Goal: Task Accomplishment & Management: Use online tool/utility

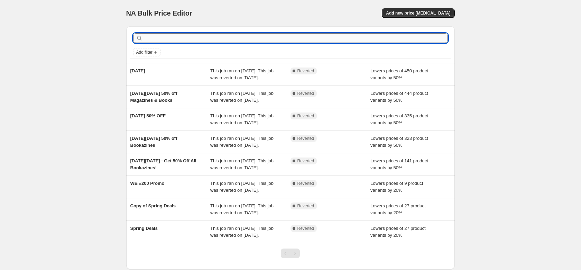
click at [177, 41] on input "text" at bounding box center [296, 38] width 304 height 10
click at [324, 38] on input "text" at bounding box center [296, 38] width 304 height 10
type input "garde"
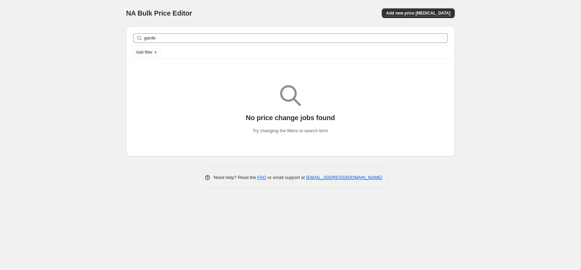
click at [249, 30] on div "garde Clear" at bounding box center [290, 37] width 320 height 15
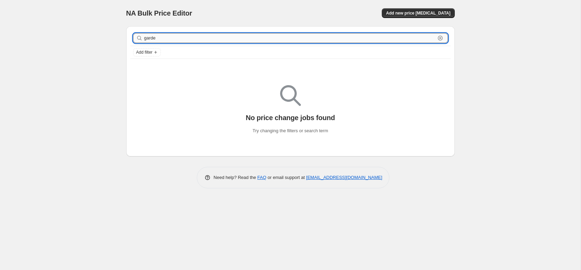
click at [247, 37] on input "garde" at bounding box center [289, 38] width 291 height 10
type input "spring"
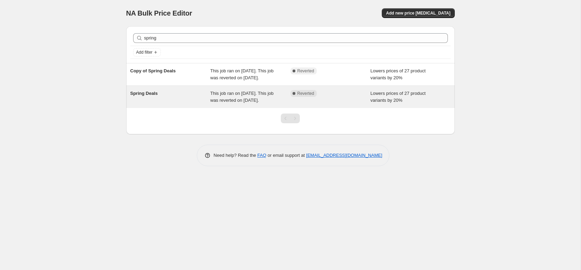
click at [145, 96] on span "Spring Deals" at bounding box center [143, 93] width 27 height 5
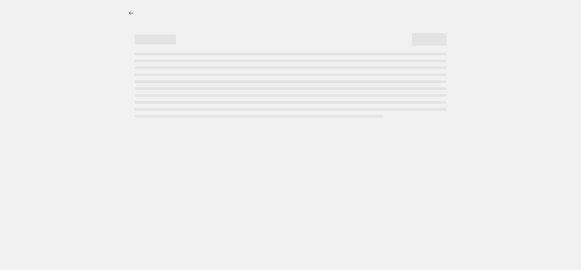
select select "percentage"
select select "collection"
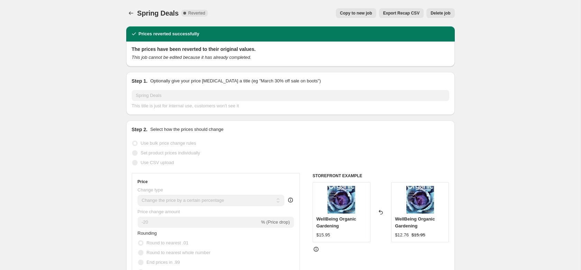
click at [356, 12] on span "Copy to new job" at bounding box center [356, 13] width 32 height 6
select select "percentage"
select select "collection"
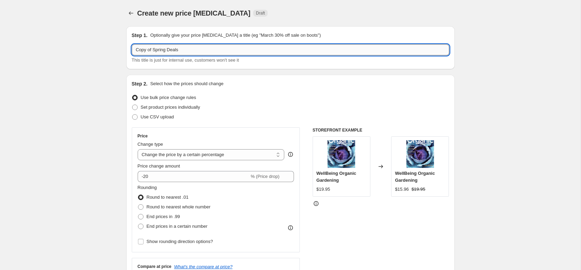
click at [190, 50] on input "Copy of Spring Deals" at bounding box center [290, 49] width 317 height 11
drag, startPoint x: 208, startPoint y: 50, endPoint x: 35, endPoint y: 35, distance: 174.6
click at [132, 44] on input "Copy of Spring Deals" at bounding box center [290, 49] width 317 height 11
type input "Spring Sale 2025"
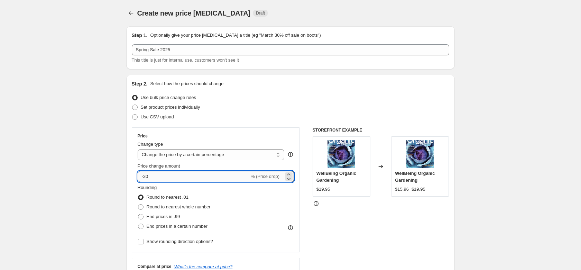
click at [204, 178] on input "-20" at bounding box center [194, 176] width 112 height 11
type input "-10"
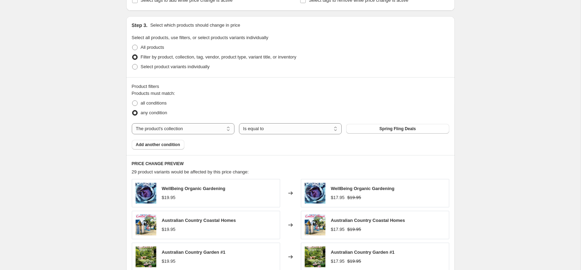
scroll to position [309, 0]
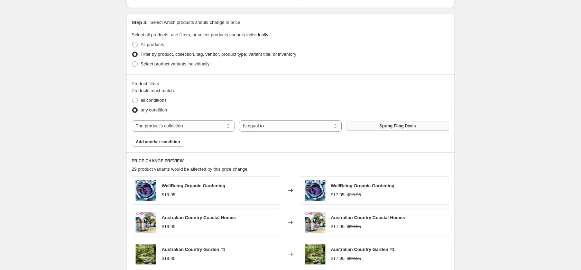
click at [383, 128] on span "Spring Fling Deals" at bounding box center [397, 126] width 36 height 6
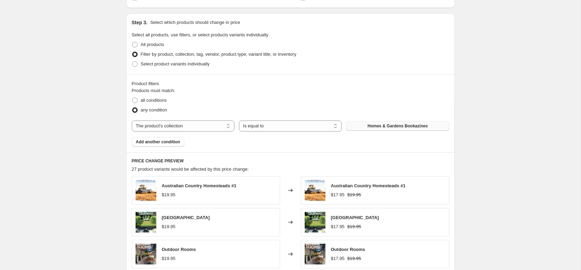
click at [480, 152] on div "Create new price change job. This page is ready Create new price change job Dra…" at bounding box center [290, 76] width 581 height 771
drag, startPoint x: 577, startPoint y: 131, endPoint x: 575, endPoint y: 159, distance: 27.7
click at [574, 159] on div "Create new price change job. This page is ready Create new price change job Dra…" at bounding box center [290, 76] width 581 height 771
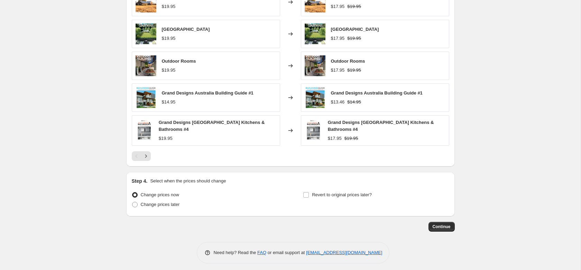
scroll to position [499, 0]
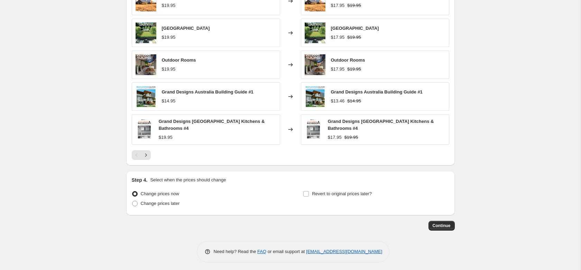
click at [128, 198] on div "Step 4. Select when the prices should change Change prices now Change prices la…" at bounding box center [290, 193] width 328 height 44
click at [141, 201] on span "Change prices later" at bounding box center [160, 203] width 39 height 5
click at [132, 201] on input "Change prices later" at bounding box center [132, 201] width 0 height 0
radio input "true"
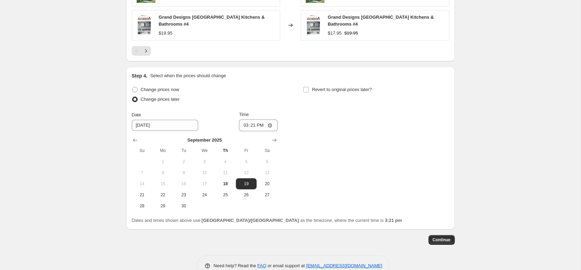
scroll to position [608, 0]
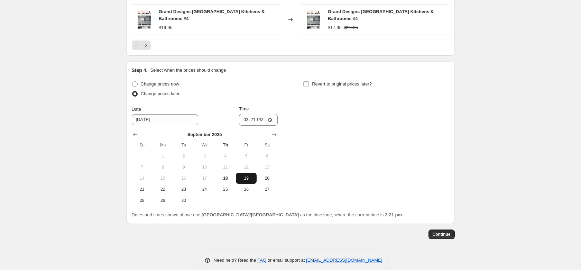
click at [245, 177] on span "19" at bounding box center [246, 178] width 15 height 6
click at [336, 85] on span "Revert to original prices later?" at bounding box center [342, 83] width 60 height 5
click at [309, 85] on input "Revert to original prices later?" at bounding box center [306, 84] width 6 height 6
checkbox input "true"
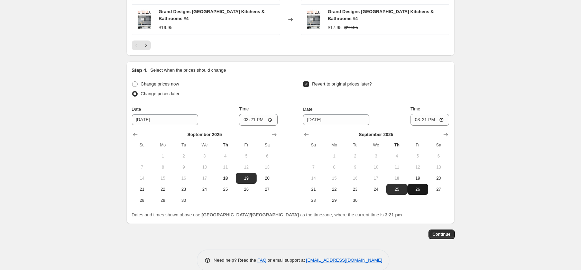
click at [419, 184] on button "26" at bounding box center [417, 189] width 21 height 11
type input "9/26/2025"
click at [253, 120] on input "15:21" at bounding box center [258, 120] width 39 height 12
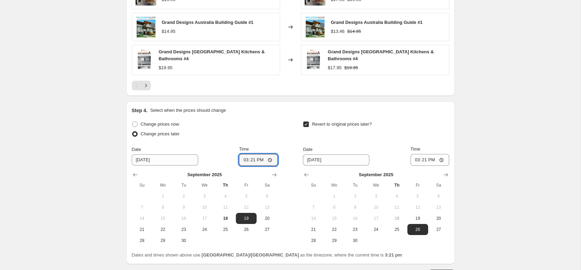
scroll to position [549, 0]
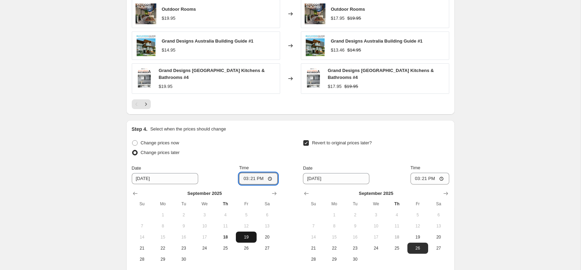
click at [248, 231] on button "19" at bounding box center [246, 236] width 21 height 11
click at [251, 180] on input "15:21" at bounding box center [258, 179] width 39 height 12
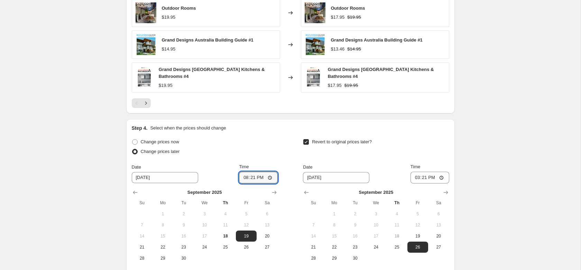
scroll to position [617, 0]
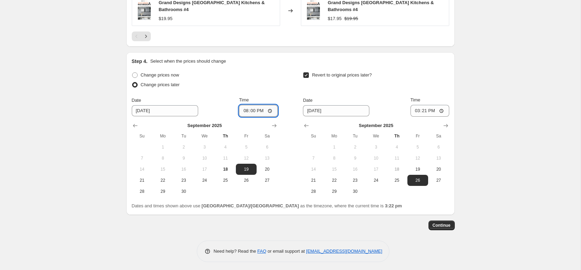
click at [249, 111] on input "20:00" at bounding box center [258, 111] width 39 height 12
click at [250, 111] on input "16:00" at bounding box center [258, 111] width 39 height 12
type input "15:00"
click at [424, 108] on input "15:21" at bounding box center [429, 111] width 39 height 12
type input "23:59"
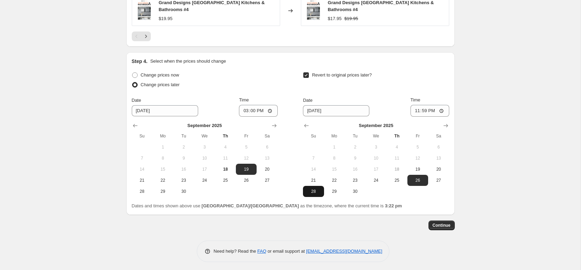
click at [312, 190] on span "28" at bounding box center [313, 191] width 15 height 6
type input "9/28/2025"
click at [444, 224] on span "Continue" at bounding box center [442, 225] width 18 height 6
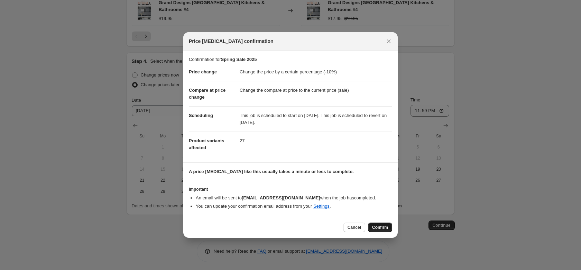
click at [386, 230] on span "Confirm" at bounding box center [380, 227] width 16 height 6
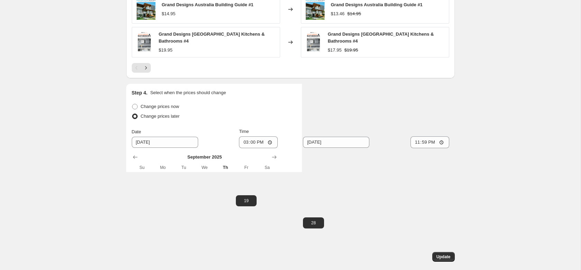
scroll to position [659, 0]
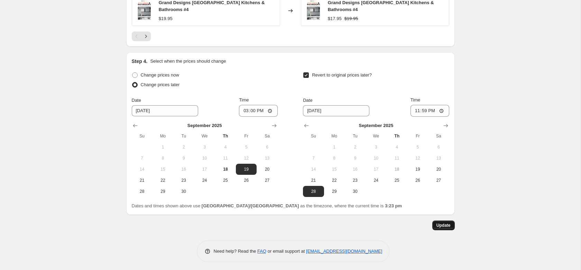
click at [448, 224] on span "Update" at bounding box center [443, 225] width 14 height 6
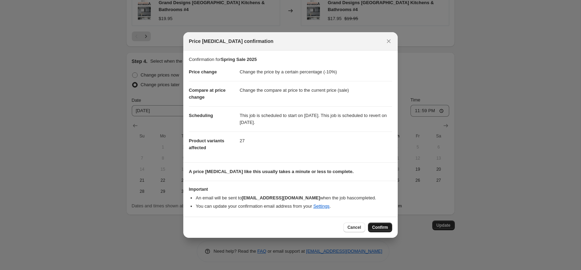
click at [388, 224] on button "Confirm" at bounding box center [380, 227] width 24 height 10
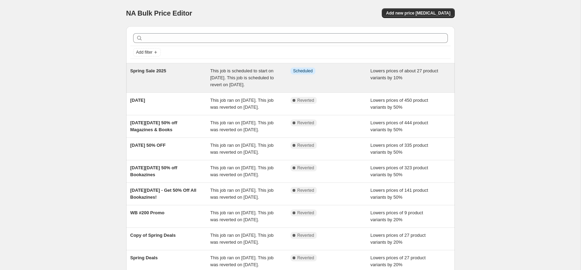
click at [178, 74] on div "Spring Sale 2025" at bounding box center [170, 77] width 80 height 21
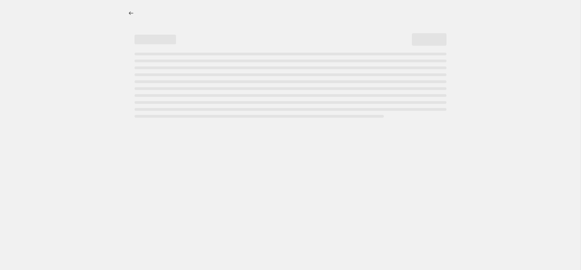
select select "percentage"
select select "collection"
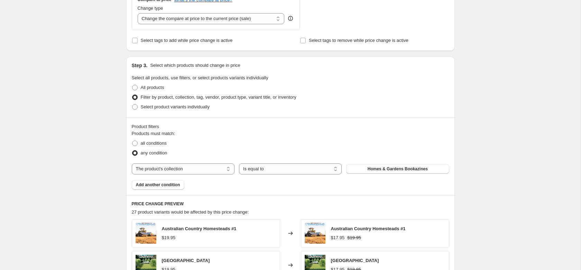
scroll to position [345, 0]
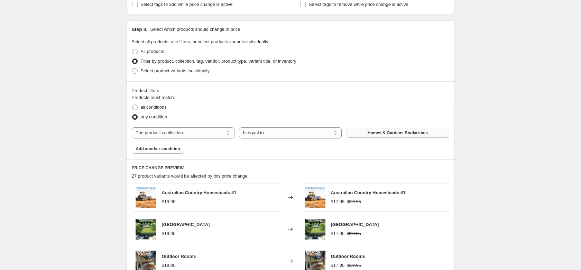
click at [394, 134] on span "Homes & Gardens Bookazines" at bounding box center [398, 133] width 60 height 6
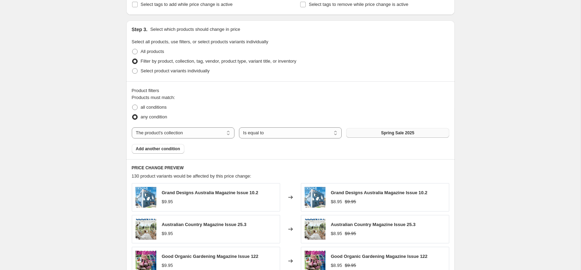
click at [495, 144] on div "Spring Sale 2025. This page is ready Spring Sale 2025 Info Scheduled Copy to ne…" at bounding box center [290, 119] width 581 height 929
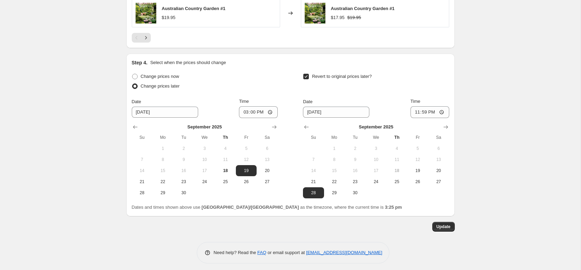
scroll to position [659, 0]
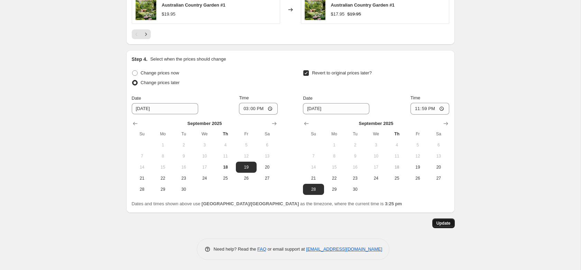
click at [454, 222] on button "Update" at bounding box center [443, 223] width 22 height 10
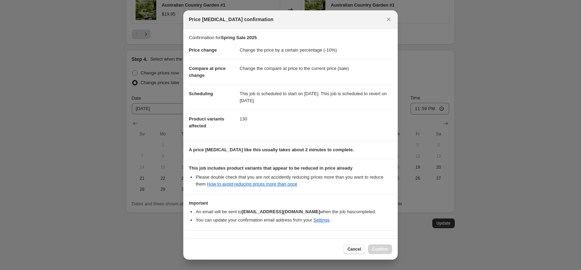
click at [359, 252] on button "Cancel" at bounding box center [354, 249] width 22 height 10
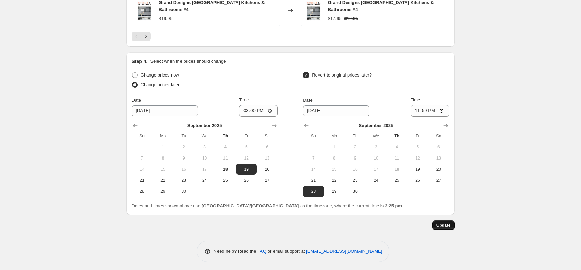
click at [445, 224] on span "Update" at bounding box center [443, 225] width 14 height 6
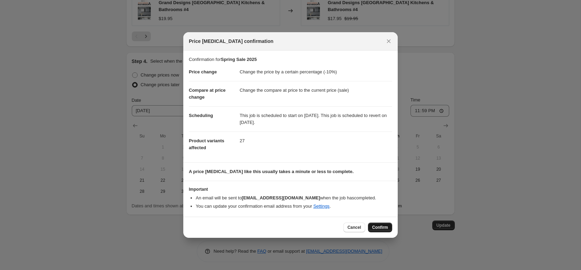
click at [387, 225] on button "Confirm" at bounding box center [380, 227] width 24 height 10
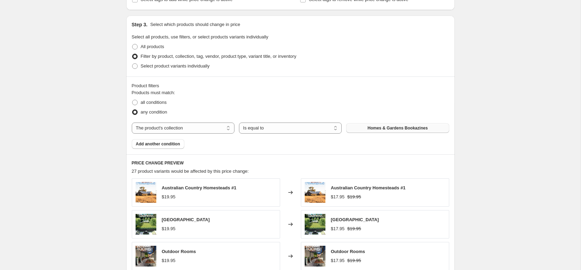
scroll to position [352, 0]
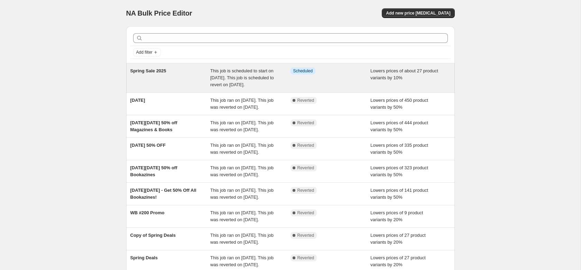
click at [160, 72] on span "Spring Sale 2025" at bounding box center [148, 70] width 36 height 5
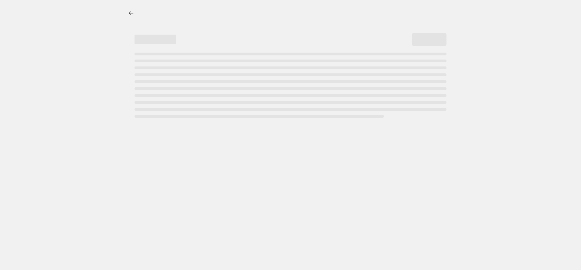
select select "percentage"
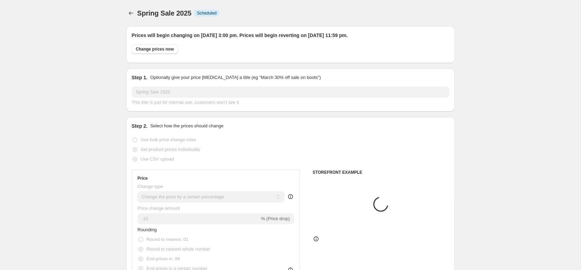
select select "collection"
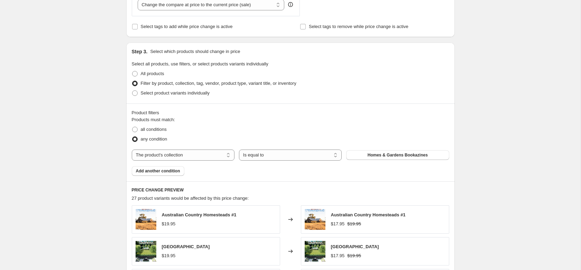
scroll to position [340, 0]
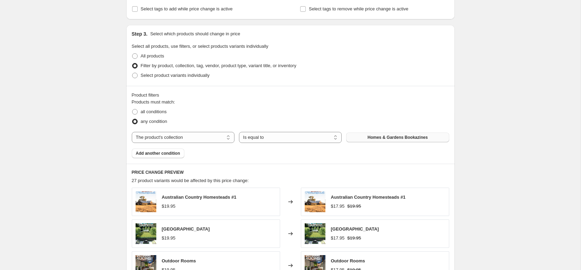
click at [405, 133] on button "Homes & Gardens Bookazines" at bounding box center [397, 137] width 103 height 10
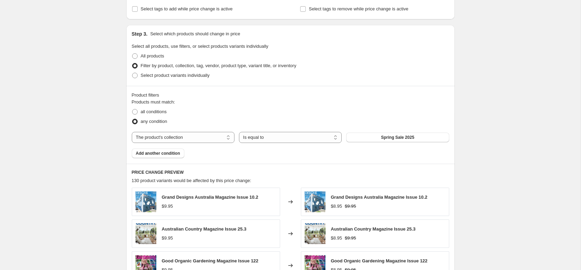
click at [514, 124] on div "Spring Sale 2025. This page is ready Spring Sale 2025 Info Scheduled Copy to ne…" at bounding box center [290, 124] width 581 height 929
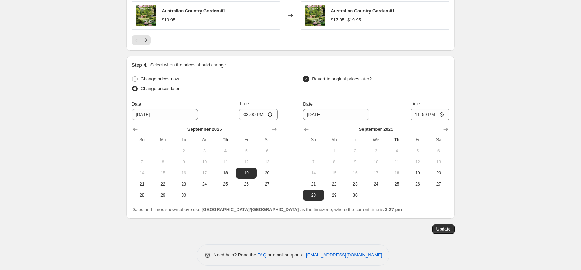
scroll to position [659, 0]
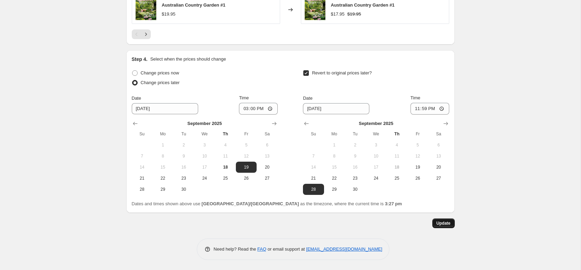
click at [443, 222] on span "Update" at bounding box center [443, 223] width 14 height 6
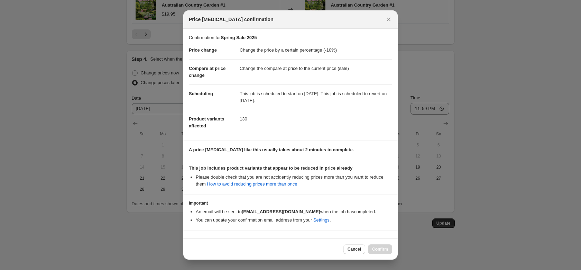
click at [332, 155] on section "A price change job like this usually takes about 2 minutes to complete." at bounding box center [290, 150] width 214 height 18
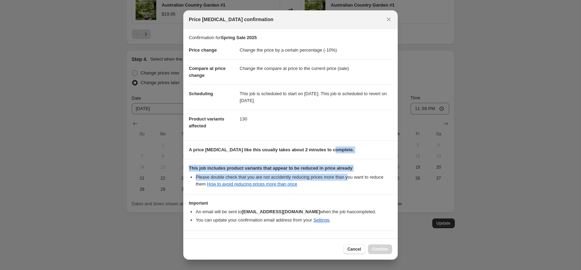
drag, startPoint x: 329, startPoint y: 147, endPoint x: 346, endPoint y: 174, distance: 32.0
click at [346, 174] on div "Confirmation for Spring Sale 2025 Price change Change the price by a certain pe…" at bounding box center [290, 134] width 214 height 210
click at [346, 174] on li "Please double check that you are not accidently reducing prices more than you w…" at bounding box center [294, 181] width 196 height 14
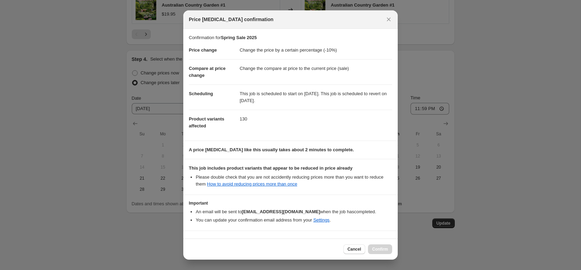
click at [379, 248] on div "Cancel Confirm" at bounding box center [367, 249] width 49 height 10
click at [389, 20] on icon "Close" at bounding box center [389, 20] width 4 height 4
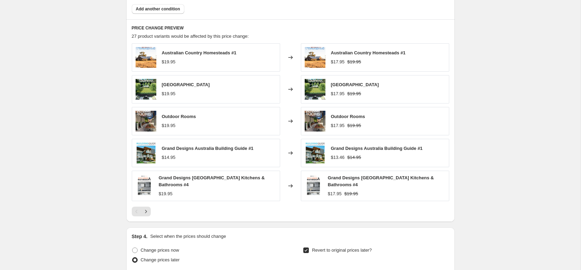
scroll to position [365, 0]
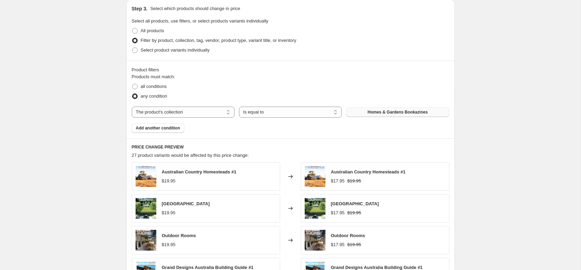
click at [418, 117] on button "Homes & Gardens Bookazines" at bounding box center [397, 112] width 103 height 10
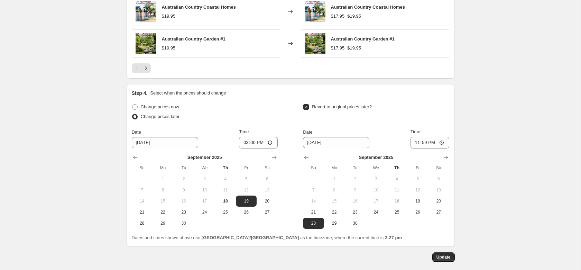
scroll to position [659, 0]
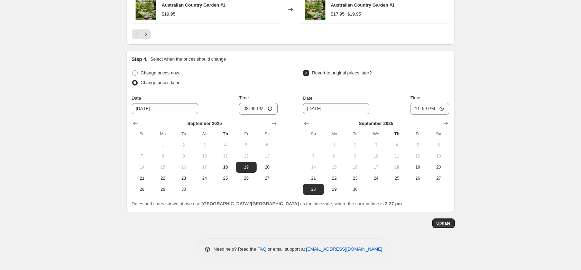
click at [445, 223] on span "Update" at bounding box center [443, 223] width 14 height 6
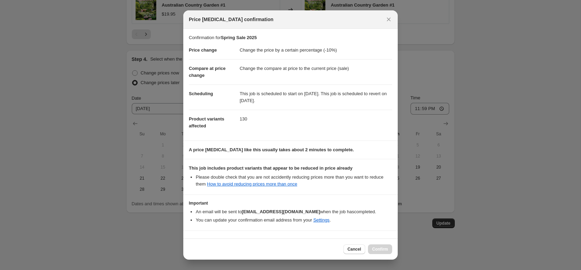
click at [380, 23] on div "Price change job confirmation" at bounding box center [290, 19] width 214 height 18
click at [386, 20] on icon "Close" at bounding box center [388, 19] width 7 height 7
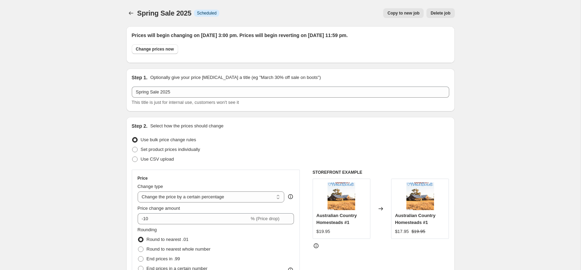
click at [402, 10] on button "Copy to new job" at bounding box center [403, 13] width 40 height 10
select select "percentage"
select select "collection"
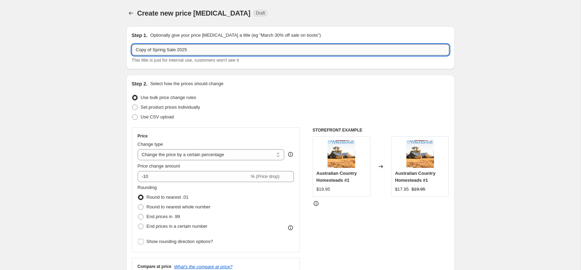
click at [219, 48] on input "Copy of Spring Sale 2025" at bounding box center [290, 49] width 317 height 11
click at [154, 52] on input "Copy of Spring Sale 2025" at bounding box center [290, 49] width 317 height 11
click at [152, 51] on input "Copy of Spring Sale 2025" at bounding box center [290, 49] width 317 height 11
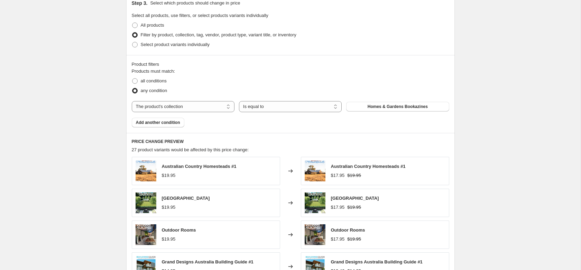
scroll to position [338, 0]
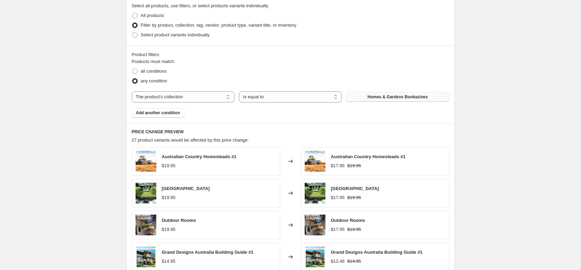
click at [423, 100] on button "Homes & Gardens Bookazines" at bounding box center [397, 97] width 103 height 10
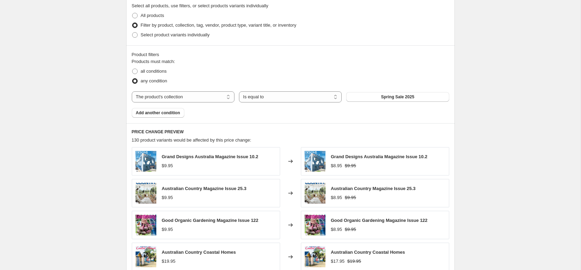
click at [498, 129] on div "Create new price change job. This page is ready Create new price change job Dra…" at bounding box center [290, 46] width 581 height 769
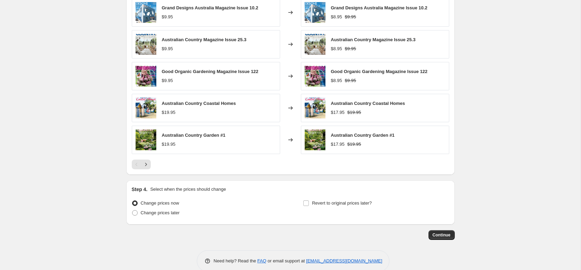
scroll to position [500, 0]
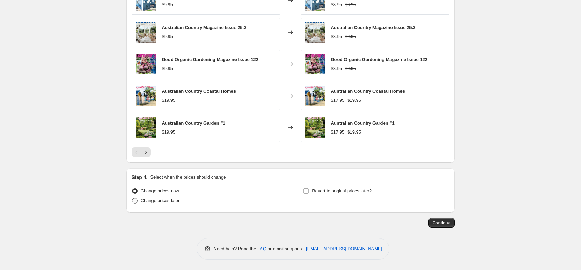
click at [156, 200] on span "Change prices later" at bounding box center [160, 200] width 39 height 5
click at [132, 198] on input "Change prices later" at bounding box center [132, 198] width 0 height 0
radio input "true"
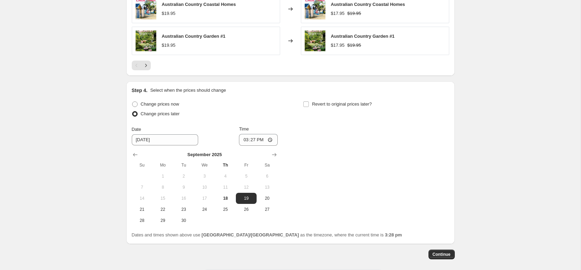
scroll to position [617, 0]
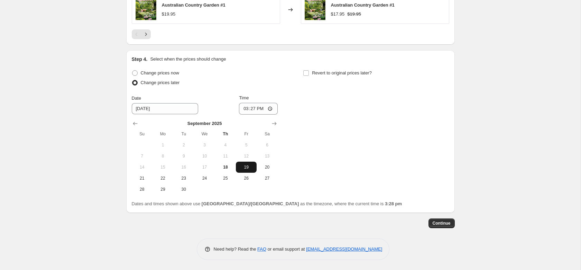
click at [246, 164] on span "19" at bounding box center [246, 167] width 15 height 6
click at [255, 105] on input "15:27" at bounding box center [258, 109] width 39 height 12
type input "16:00"
click at [358, 74] on span "Revert to original prices later?" at bounding box center [342, 72] width 60 height 5
click at [317, 75] on span "Revert to original prices later?" at bounding box center [342, 72] width 60 height 5
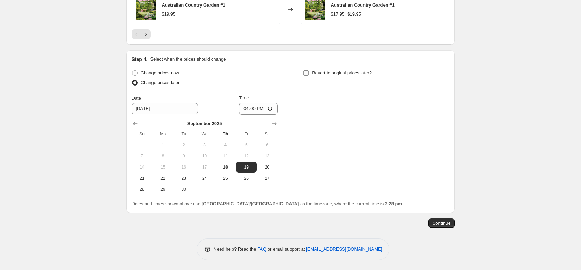
click at [309, 75] on input "Revert to original prices later?" at bounding box center [306, 73] width 6 height 6
checkbox input "true"
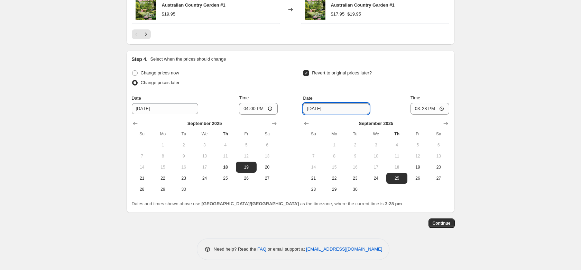
click at [341, 108] on input "9/25/2025" at bounding box center [336, 108] width 66 height 11
click at [323, 110] on input "9/25/2025" at bounding box center [336, 108] width 66 height 11
click at [318, 189] on span "28" at bounding box center [313, 189] width 15 height 6
type input "9/28/2025"
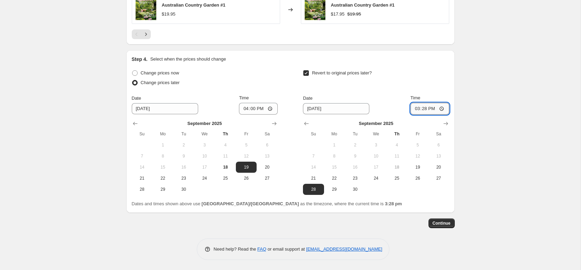
click at [426, 106] on input "15:28" at bounding box center [429, 109] width 39 height 12
type input "23:59"
click at [431, 224] on button "Continue" at bounding box center [441, 223] width 26 height 10
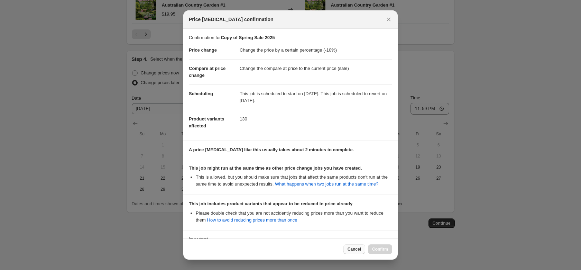
click at [362, 248] on button "Cancel" at bounding box center [354, 249] width 22 height 10
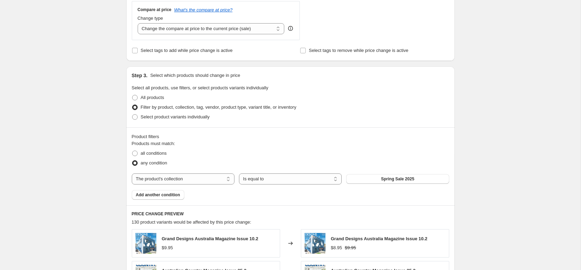
scroll to position [0, 0]
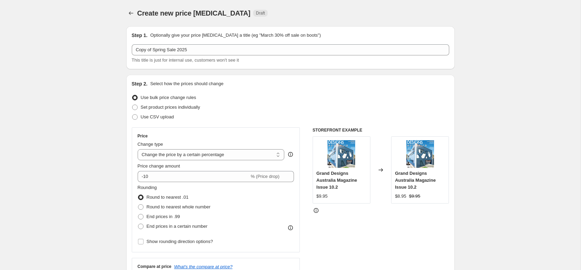
click at [138, 13] on span "Create new price change job" at bounding box center [193, 13] width 113 height 8
click at [129, 13] on icon "Price change jobs" at bounding box center [131, 13] width 7 height 7
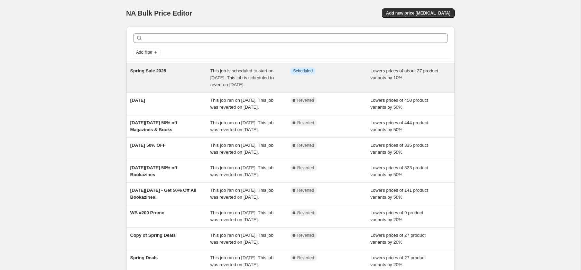
click at [223, 77] on span "This job is scheduled to start on [DATE]. This job is scheduled to revert on [D…" at bounding box center [242, 77] width 64 height 19
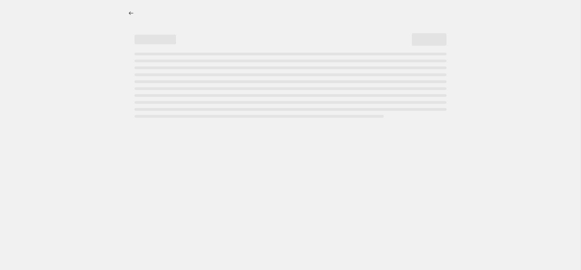
select select "percentage"
select select "collection"
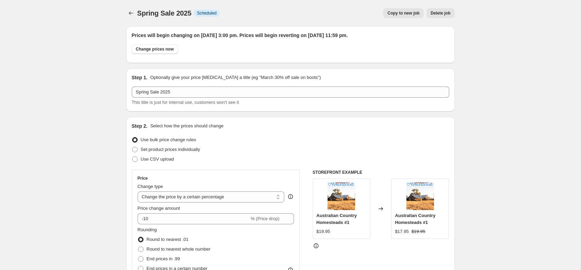
click at [434, 15] on span "Delete job" at bounding box center [440, 13] width 20 height 6
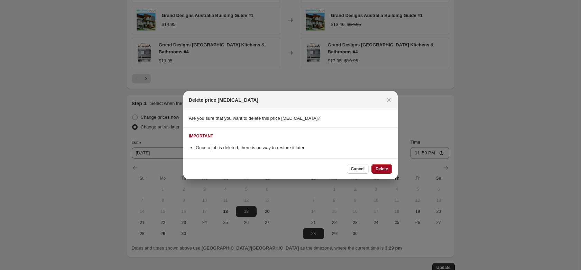
click at [382, 169] on span "Delete" at bounding box center [381, 169] width 12 height 6
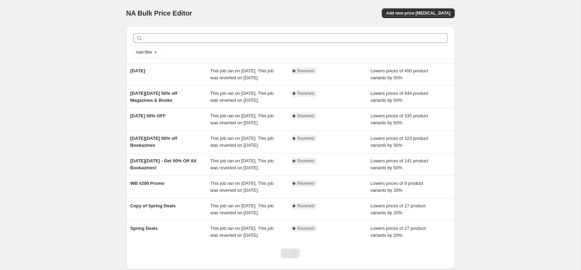
click at [182, 33] on div at bounding box center [290, 37] width 320 height 15
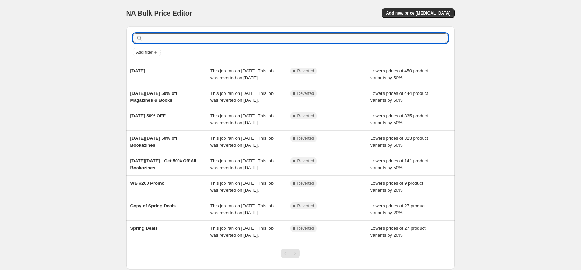
click at [177, 40] on input "text" at bounding box center [296, 38] width 304 height 10
type input "spring"
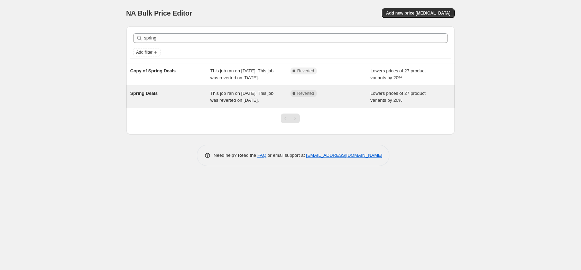
click at [149, 96] on span "Spring Deals" at bounding box center [143, 93] width 27 height 5
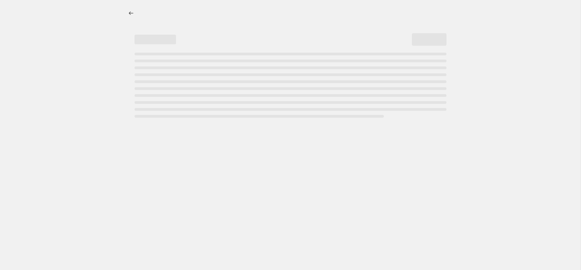
select select "percentage"
select select "collection"
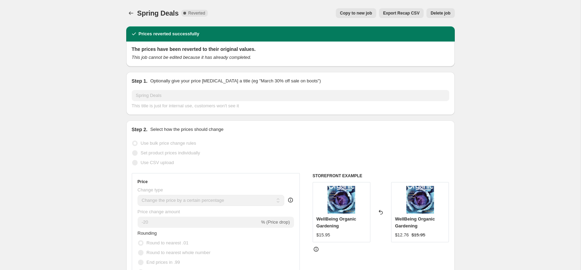
click at [368, 15] on span "Copy to new job" at bounding box center [356, 13] width 32 height 6
select select "percentage"
select select "collection"
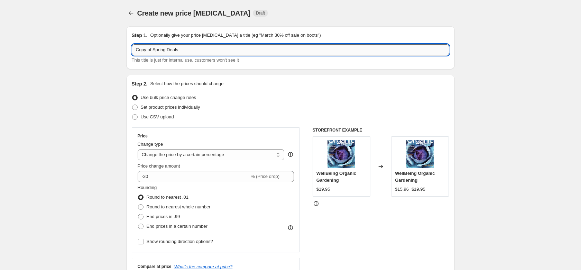
drag, startPoint x: 208, startPoint y: 48, endPoint x: -83, endPoint y: 49, distance: 290.8
click at [132, 49] on input "Copy of Spring Deals" at bounding box center [290, 49] width 317 height 11
type input "Spring Sale 2025"
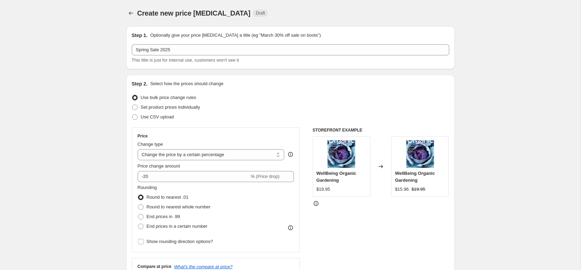
click at [190, 170] on div "Price change amount -20 % (Price drop)" at bounding box center [216, 172] width 157 height 19
click at [190, 175] on input "-20" at bounding box center [194, 176] width 112 height 11
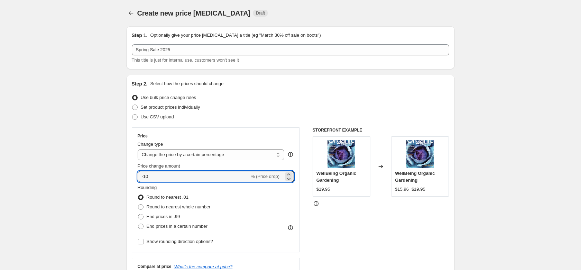
type input "-10"
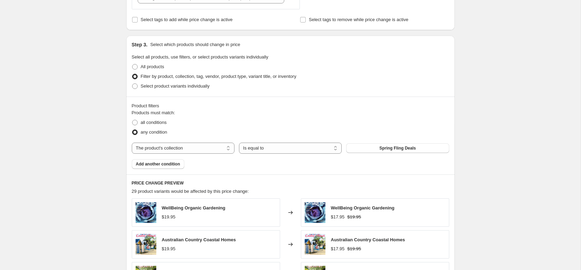
scroll to position [290, 0]
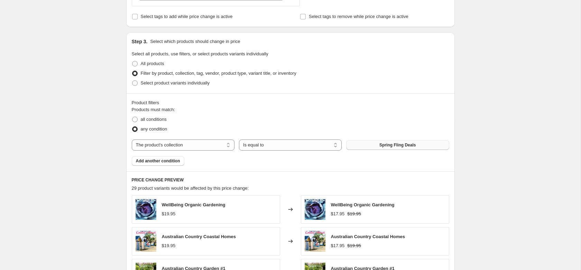
click at [420, 147] on button "Spring Fling Deals" at bounding box center [397, 145] width 103 height 10
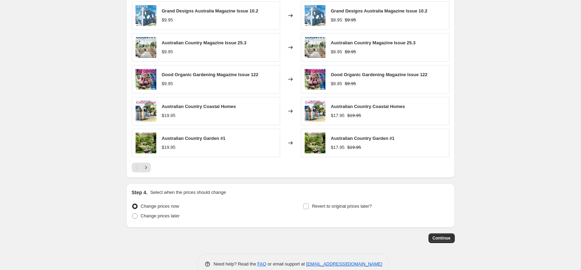
scroll to position [500, 0]
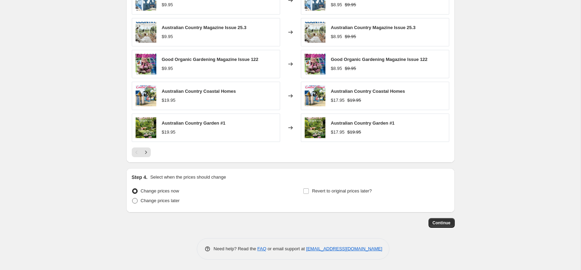
click at [162, 204] on label "Change prices later" at bounding box center [156, 201] width 48 height 10
click at [132, 198] on input "Change prices later" at bounding box center [132, 198] width 0 height 0
radio input "true"
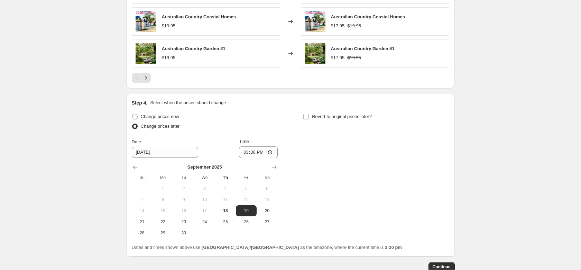
scroll to position [617, 0]
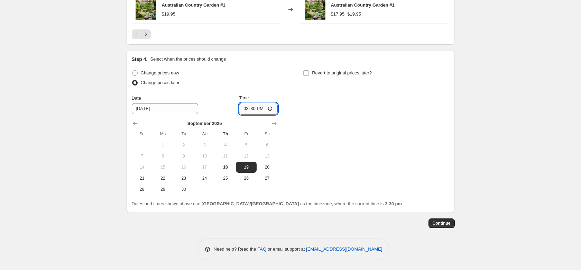
click at [249, 110] on input "15:30" at bounding box center [258, 109] width 39 height 12
click at [260, 109] on input "15:30" at bounding box center [258, 109] width 39 height 12
type input "15:00"
click at [362, 71] on span "Revert to original prices later?" at bounding box center [342, 72] width 60 height 5
click at [309, 71] on input "Revert to original prices later?" at bounding box center [306, 73] width 6 height 6
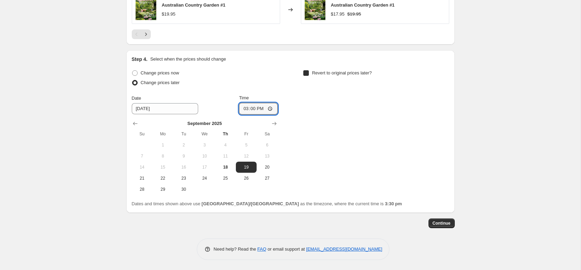
checkbox input "true"
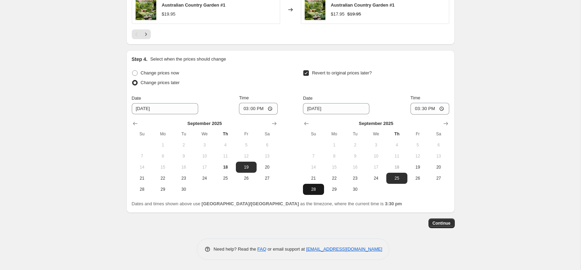
click at [314, 189] on span "28" at bounding box center [313, 189] width 15 height 6
type input "9/28/2025"
click at [430, 107] on input "15:30" at bounding box center [429, 109] width 39 height 12
click at [424, 110] on input "15:30" at bounding box center [429, 109] width 39 height 12
type input "23:59"
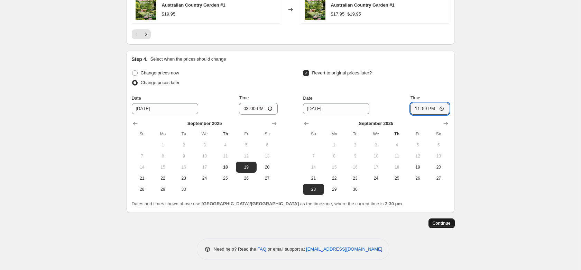
click at [451, 226] on button "Continue" at bounding box center [441, 223] width 26 height 10
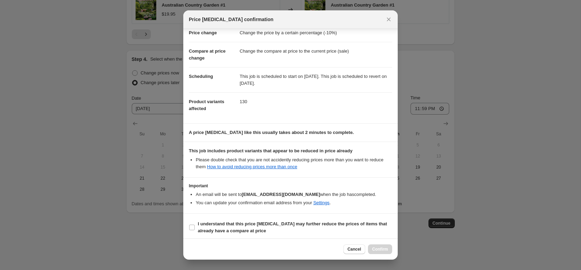
scroll to position [21, 0]
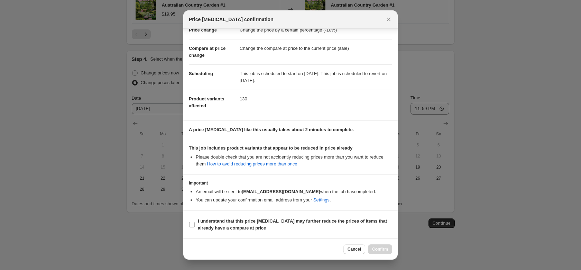
drag, startPoint x: 395, startPoint y: 142, endPoint x: 393, endPoint y: 192, distance: 50.2
click at [393, 192] on div "Confirmation for Spring Sale 2025 Price change Change the price by a certain pe…" at bounding box center [290, 134] width 214 height 210
click at [283, 222] on b "I understand that this price change job may further reduce the prices of items …" at bounding box center [292, 224] width 189 height 12
click at [195, 222] on input "I understand that this price change job may further reduce the prices of items …" at bounding box center [192, 225] width 6 height 6
checkbox input "true"
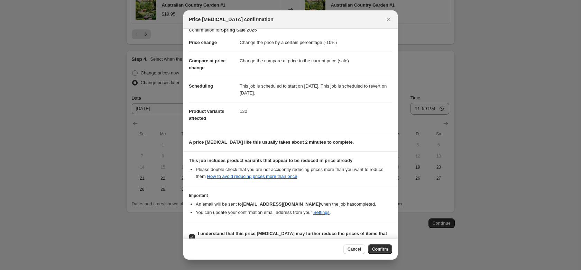
scroll to position [0, 0]
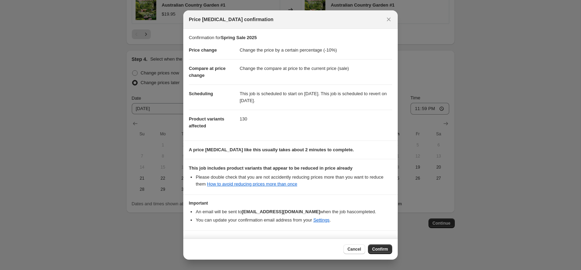
drag, startPoint x: 375, startPoint y: 248, endPoint x: 395, endPoint y: 245, distance: 20.2
click at [376, 248] on span "Confirm" at bounding box center [380, 249] width 16 height 6
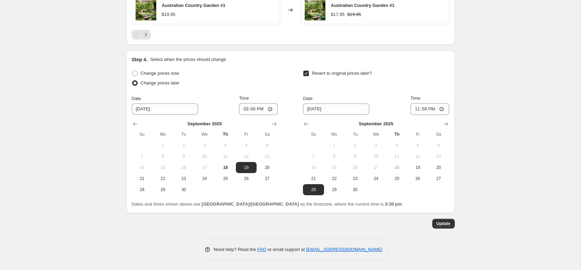
scroll to position [659, 0]
click at [444, 222] on span "Update" at bounding box center [443, 223] width 14 height 6
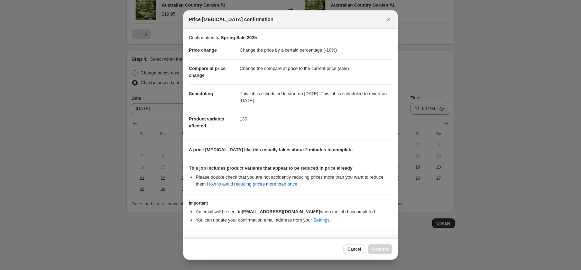
scroll to position [21, 0]
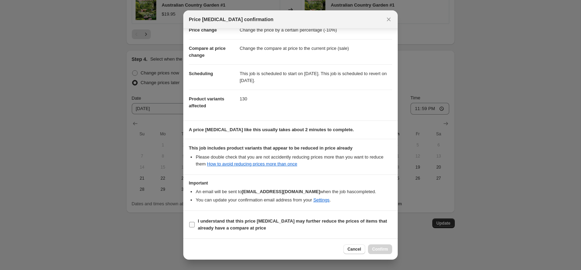
click at [221, 220] on b "I understand that this price change job may further reduce the prices of items …" at bounding box center [292, 224] width 189 height 12
click at [195, 222] on input "I understand that this price change job may further reduce the prices of items …" at bounding box center [192, 225] width 6 height 6
checkbox input "true"
click at [376, 249] on span "Confirm" at bounding box center [380, 249] width 16 height 6
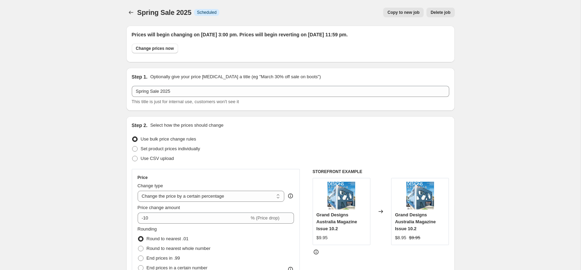
scroll to position [0, 0]
click at [131, 16] on button "Price change jobs" at bounding box center [131, 13] width 10 height 10
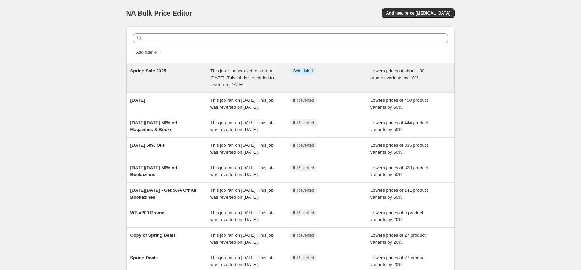
click at [254, 82] on span "This job is scheduled to start on [DATE]. This job is scheduled to revert on [D…" at bounding box center [242, 77] width 64 height 19
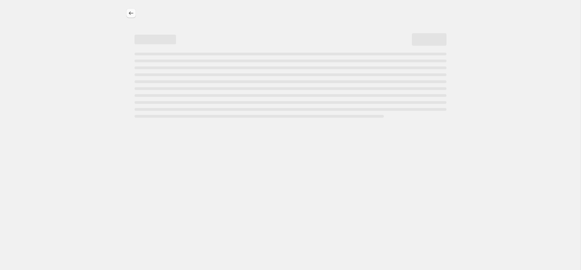
select select "percentage"
select select "collection"
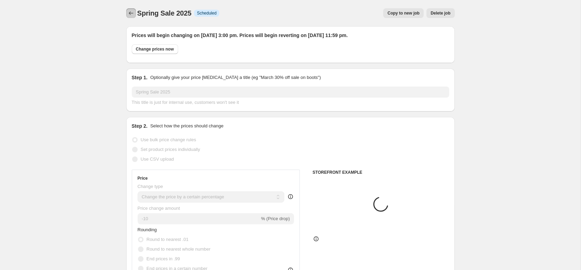
click at [129, 13] on icon "Price change jobs" at bounding box center [131, 13] width 7 height 7
